Goal: Information Seeking & Learning: Learn about a topic

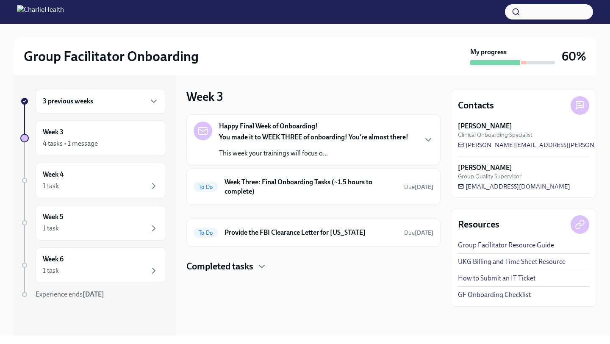
click at [295, 138] on strong "You made it to WEEK THREE of onboarding! You're almost there!" at bounding box center [313, 137] width 189 height 8
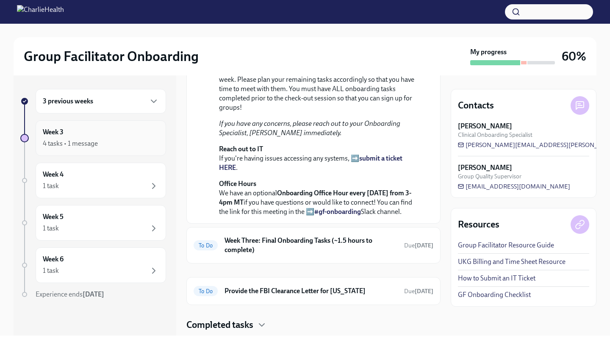
scroll to position [150, 0]
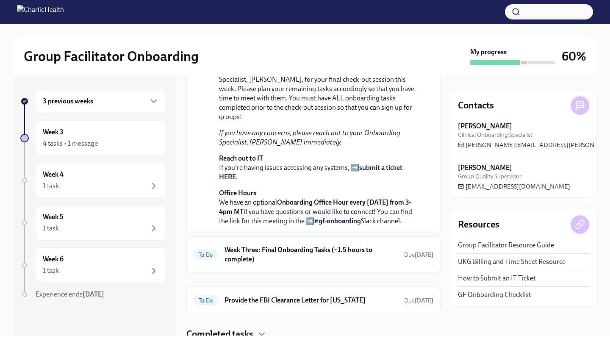
click at [113, 97] on div "3 previous weeks" at bounding box center [101, 101] width 116 height 10
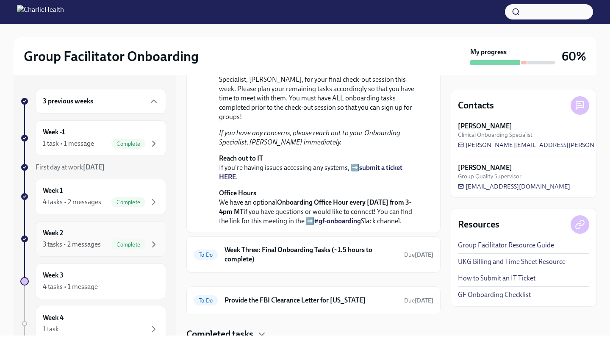
click at [97, 233] on div "Week 2 3 tasks • 2 messages Complete" at bounding box center [101, 238] width 116 height 21
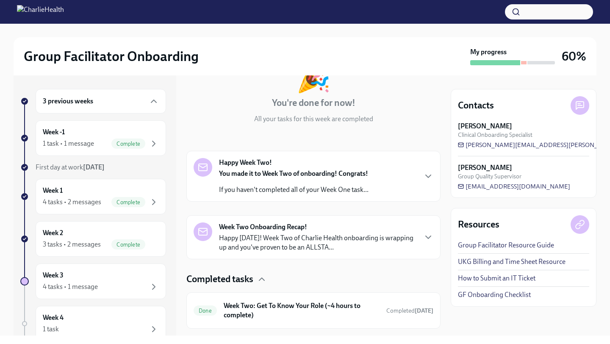
click at [275, 163] on div "Happy Week Two! You made it to Week Two of onboarding! Congrats! If you haven't…" at bounding box center [294, 176] width 150 height 36
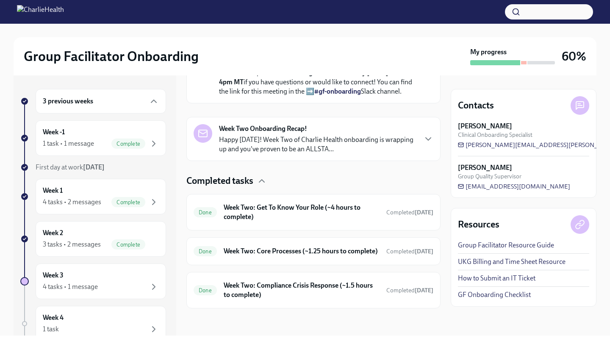
scroll to position [452, 0]
click at [286, 140] on p "Happy [DATE]! Week Two of Charlie Health onboarding is wrapping up and you've p…" at bounding box center [317, 144] width 197 height 19
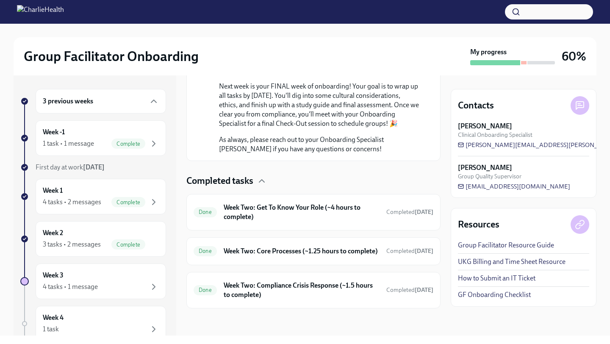
scroll to position [839, 0]
click at [286, 203] on h6 "Week Two: Get To Know Your Role (~4 hours to complete)" at bounding box center [302, 212] width 156 height 19
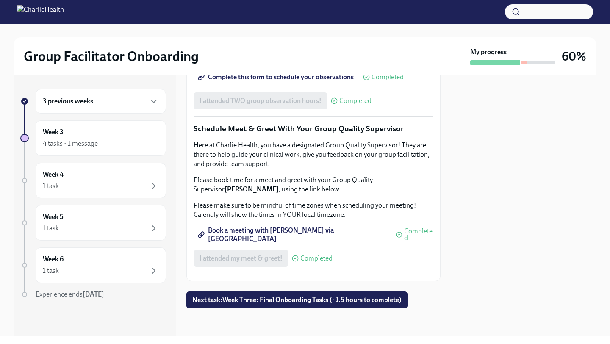
scroll to position [826, 0]
